Goal: Task Accomplishment & Management: Manage account settings

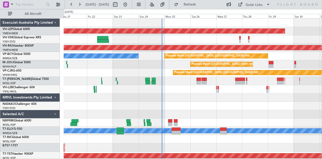
click at [200, 85] on div "Unplanned Maint Wichita (Wichita Mid-continent) Planned Maint [GEOGRAPHIC_DATA]…" at bounding box center [193, 156] width 258 height 274
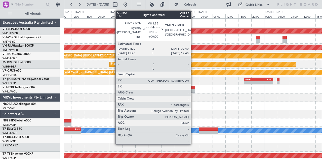
click at [193, 89] on div at bounding box center [193, 91] width 5 height 4
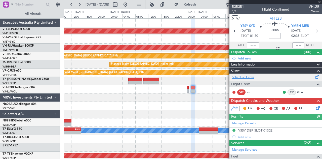
click at [245, 76] on link "Schedule Crew" at bounding box center [243, 77] width 22 height 5
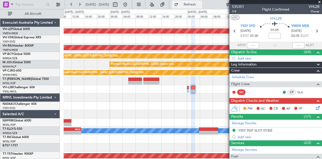
click at [192, 4] on button "Refresh" at bounding box center [187, 5] width 30 height 8
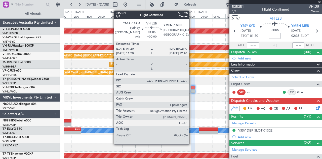
click at [191, 89] on div at bounding box center [193, 91] width 5 height 4
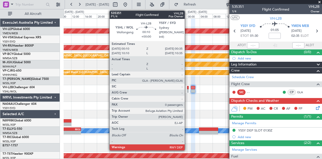
click at [187, 87] on div at bounding box center [188, 88] width 2 height 4
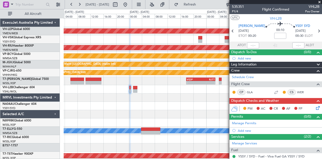
click at [118, 108] on div "Unplanned Maint Wichita (Wichita Mid-continent) Planned Maint [GEOGRAPHIC_DATA]…" at bounding box center [193, 156] width 258 height 274
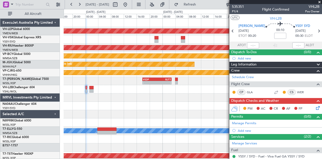
click at [126, 105] on div "Unplanned Maint Wichita (Wichita Mid-continent) Planned Maint [GEOGRAPHIC_DATA]…" at bounding box center [193, 156] width 258 height 274
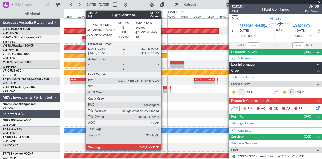
click at [163, 87] on div at bounding box center [165, 88] width 4 height 4
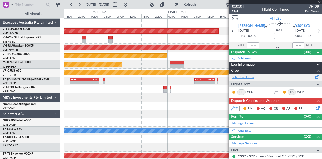
type input "2"
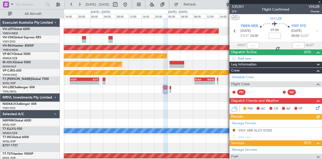
click at [243, 76] on link "Schedule Crew" at bounding box center [243, 77] width 22 height 5
